Goal: Task Accomplishment & Management: Manage account settings

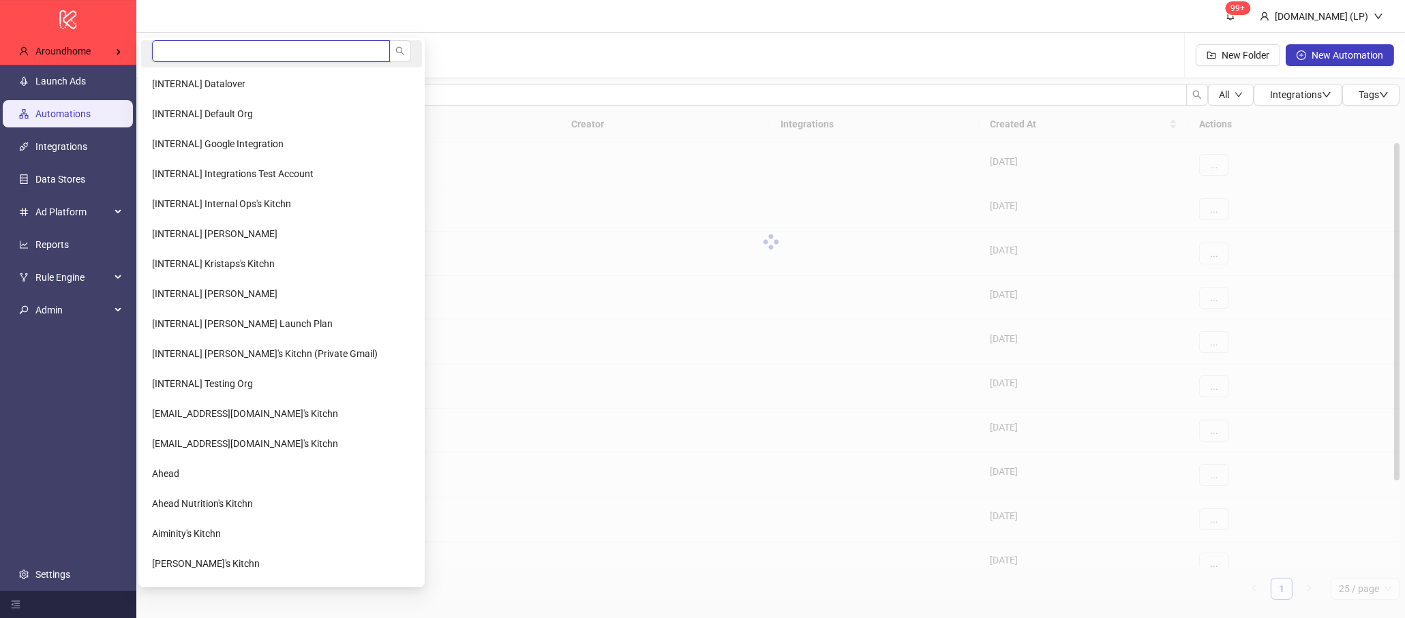
click at [231, 46] on input "search" at bounding box center [271, 51] width 238 height 22
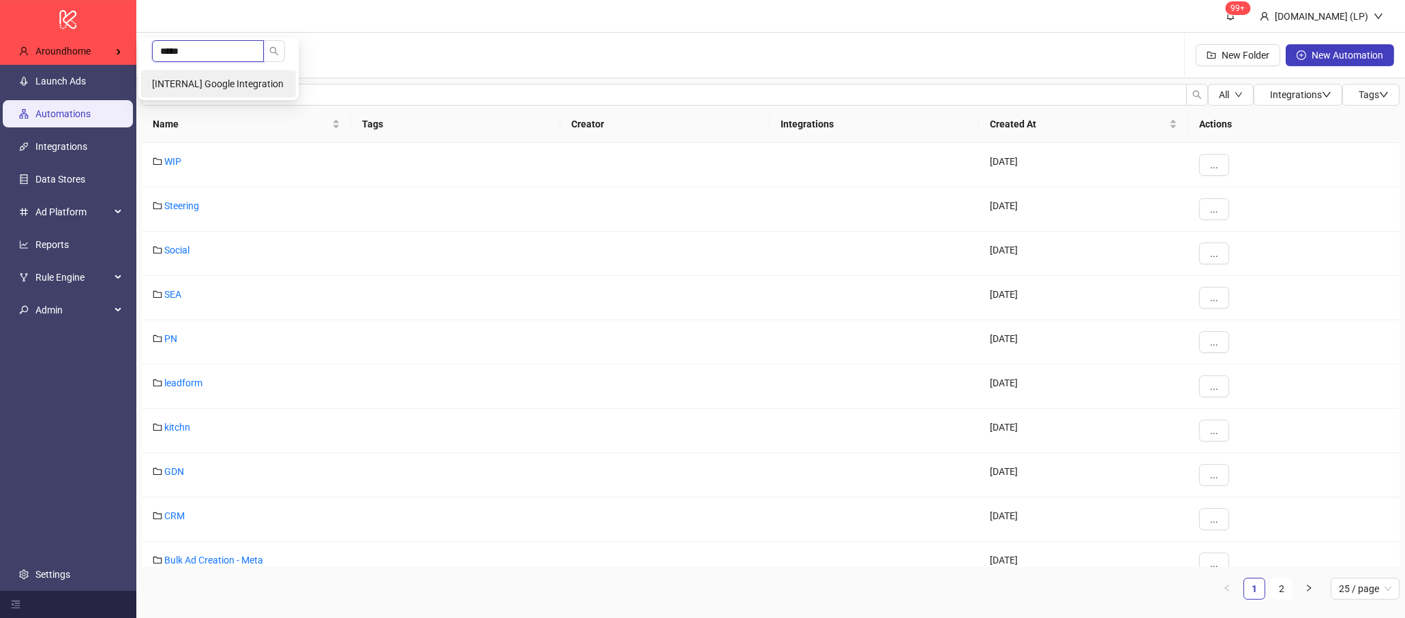
type input "*****"
click at [222, 74] on li "[INTERNAL] Google Integration" at bounding box center [218, 83] width 155 height 27
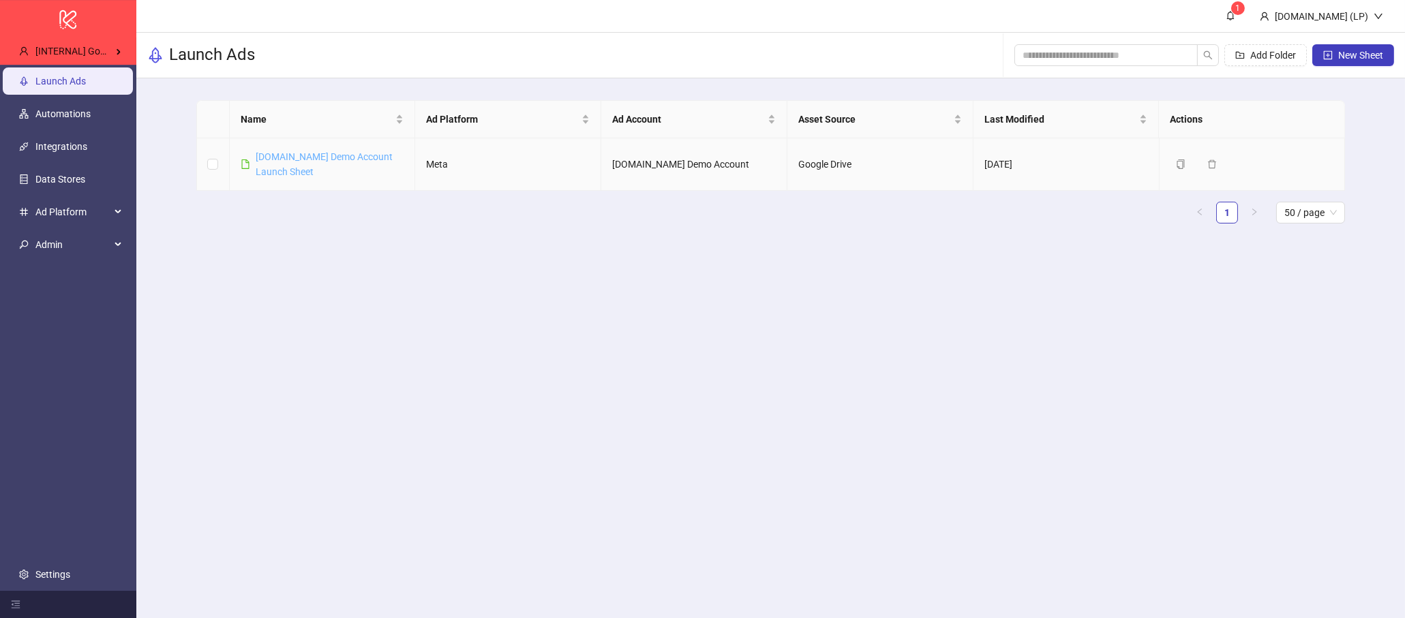
click at [275, 162] on link "[DOMAIN_NAME] Demo Account Launch Sheet" at bounding box center [324, 164] width 137 height 26
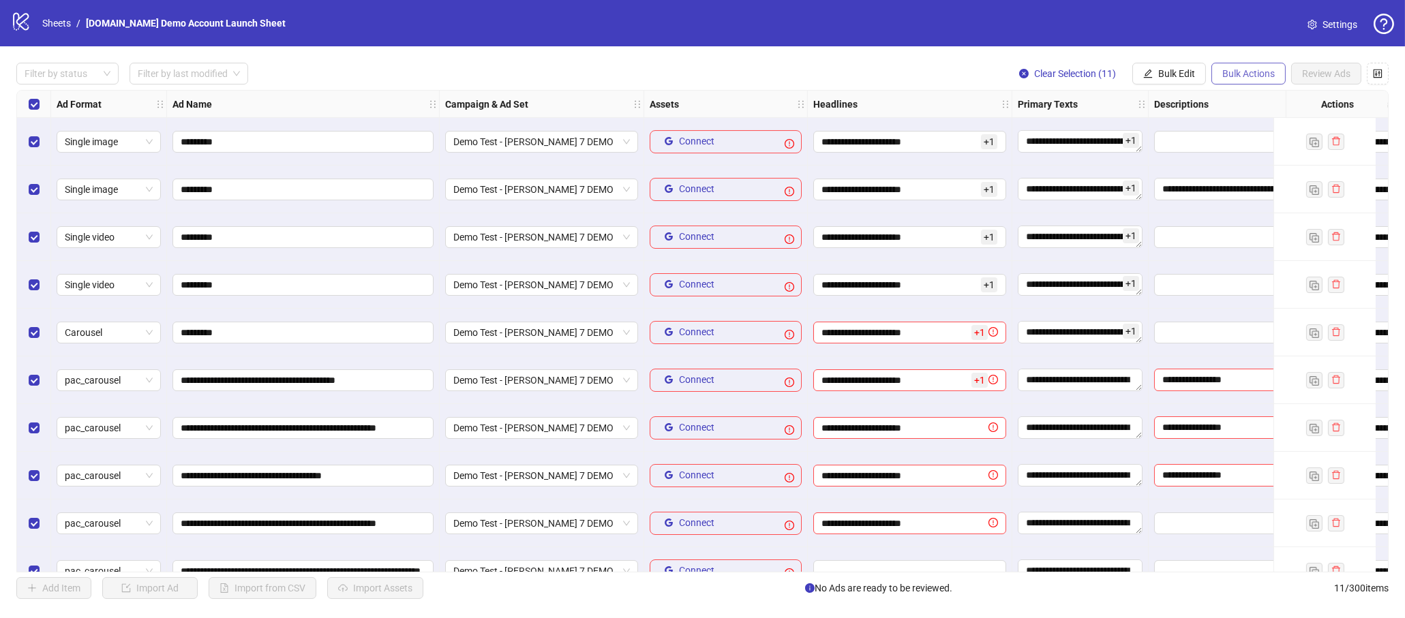
click at [1260, 70] on span "Bulk Actions" at bounding box center [1248, 73] width 52 height 11
click at [1241, 96] on span "Delete" at bounding box center [1267, 100] width 93 height 15
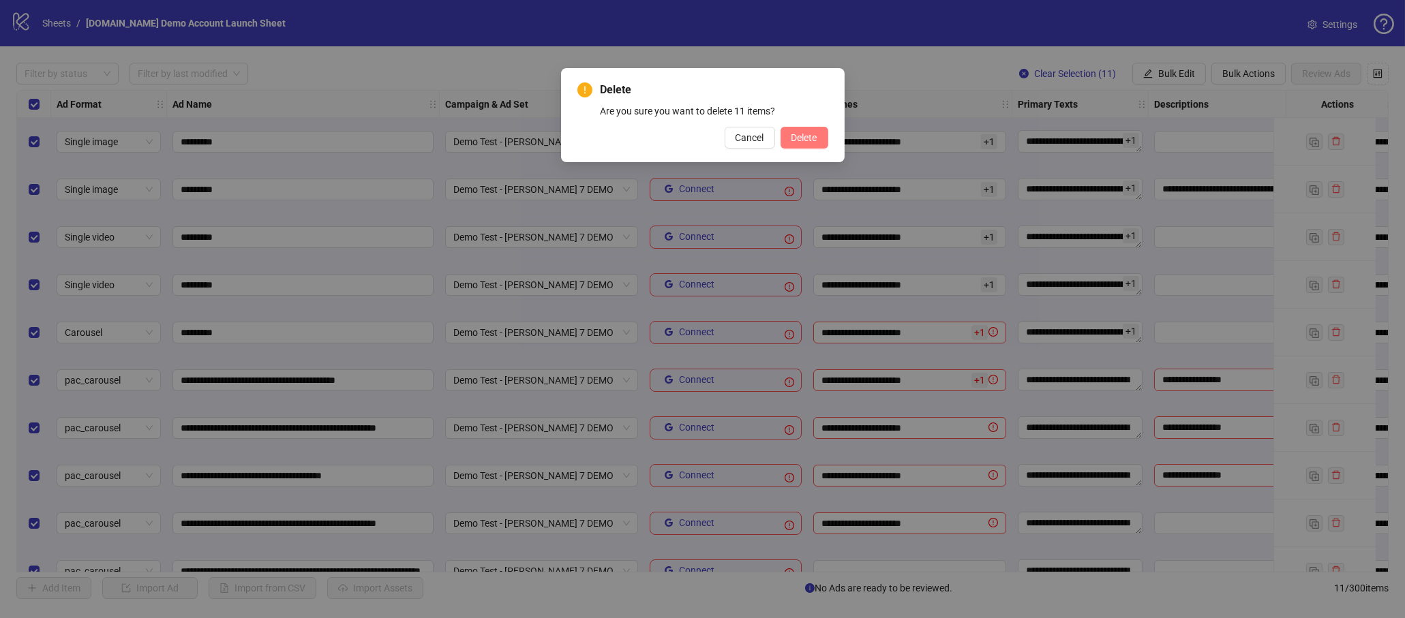
click at [807, 140] on span "Delete" at bounding box center [804, 137] width 26 height 11
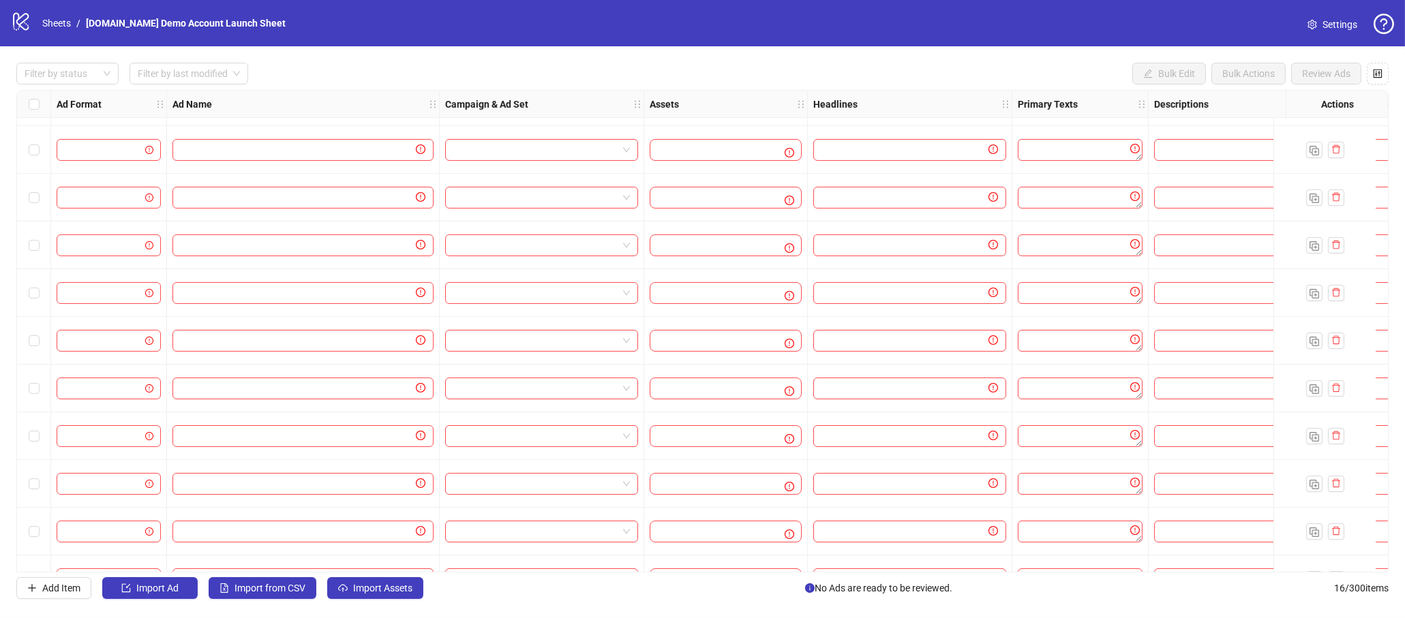
scroll to position [155, 0]
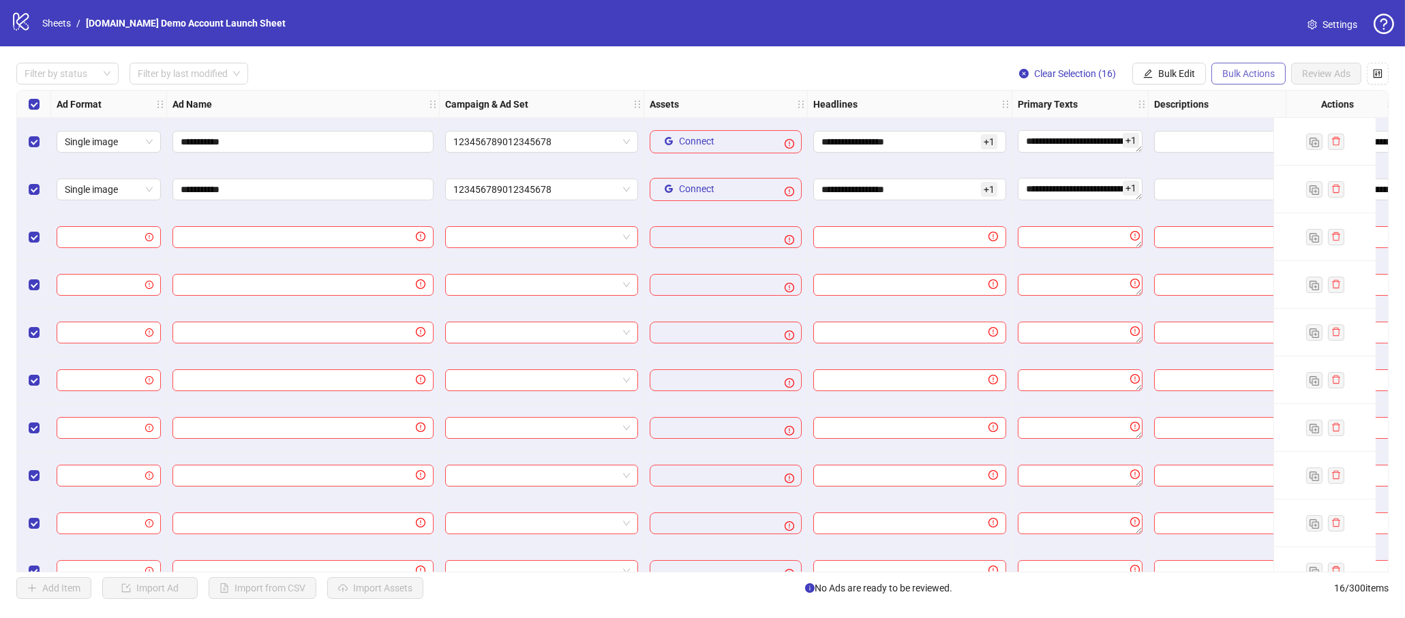
click at [1277, 67] on button "Bulk Actions" at bounding box center [1248, 74] width 74 height 22
click at [1259, 104] on span "Delete" at bounding box center [1267, 100] width 93 height 15
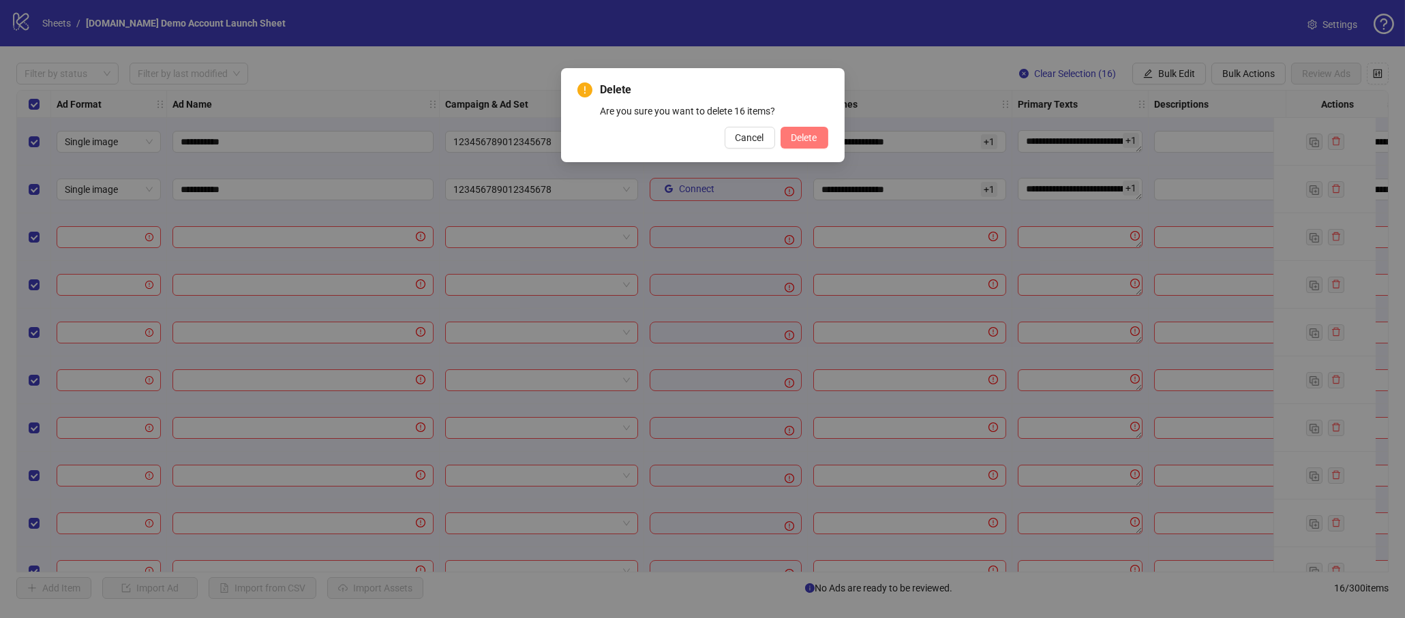
click at [816, 141] on span "Delete" at bounding box center [804, 137] width 26 height 11
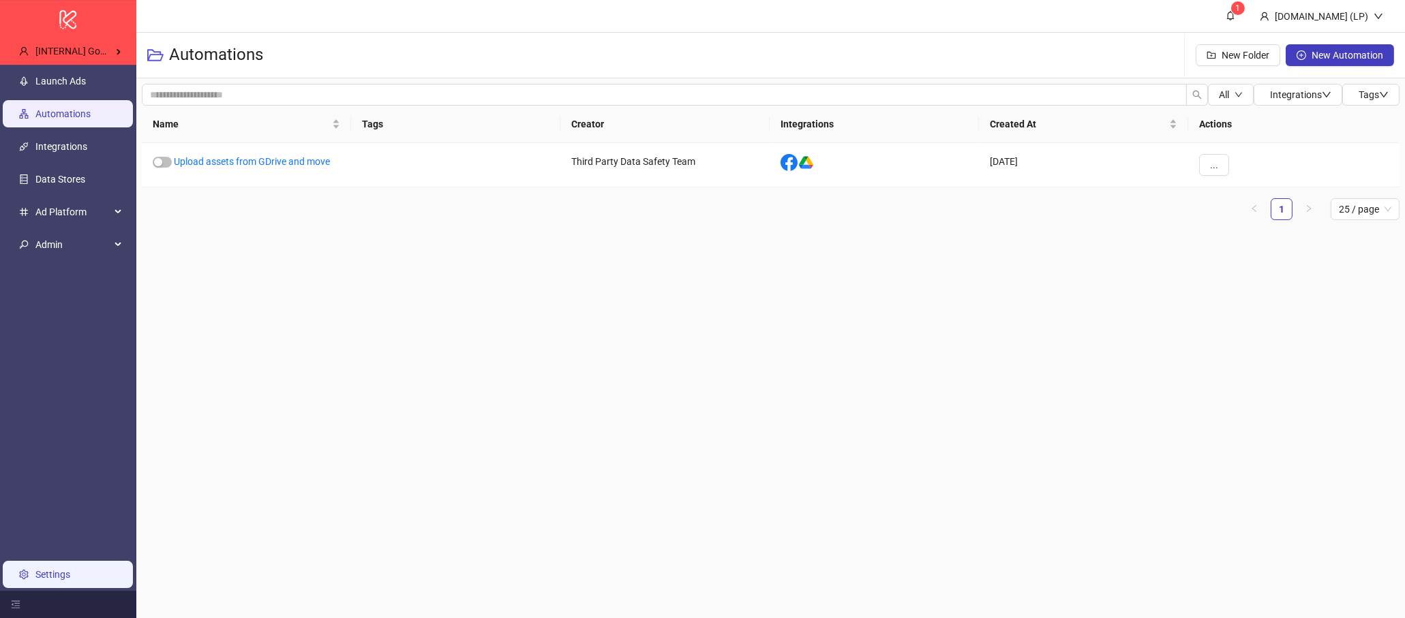
click at [35, 569] on link "Settings" at bounding box center [52, 574] width 35 height 11
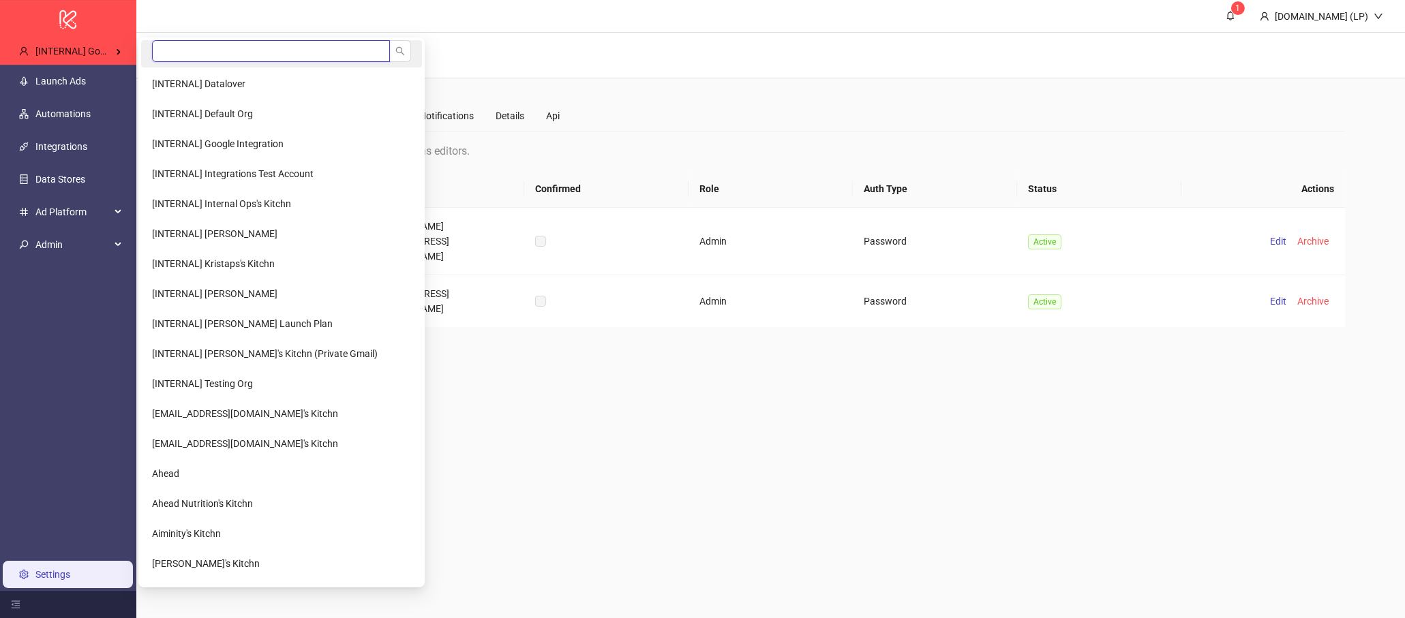
click at [230, 58] on input "search" at bounding box center [271, 51] width 238 height 22
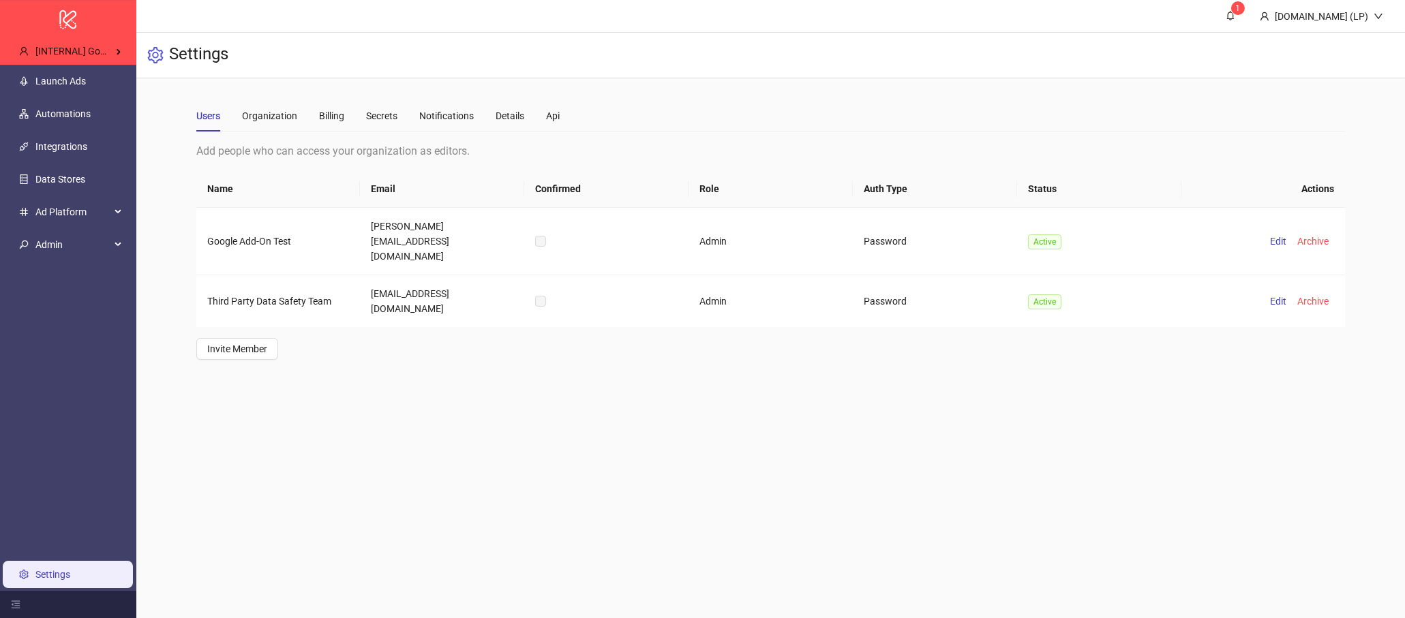
click at [708, 399] on main "1 [DOMAIN_NAME] (LP) Settings Users Organization Billing Secrets Notifications …" at bounding box center [770, 309] width 1268 height 618
click at [548, 117] on div "Api" at bounding box center [553, 115] width 14 height 15
